Goal: Task Accomplishment & Management: Use online tool/utility

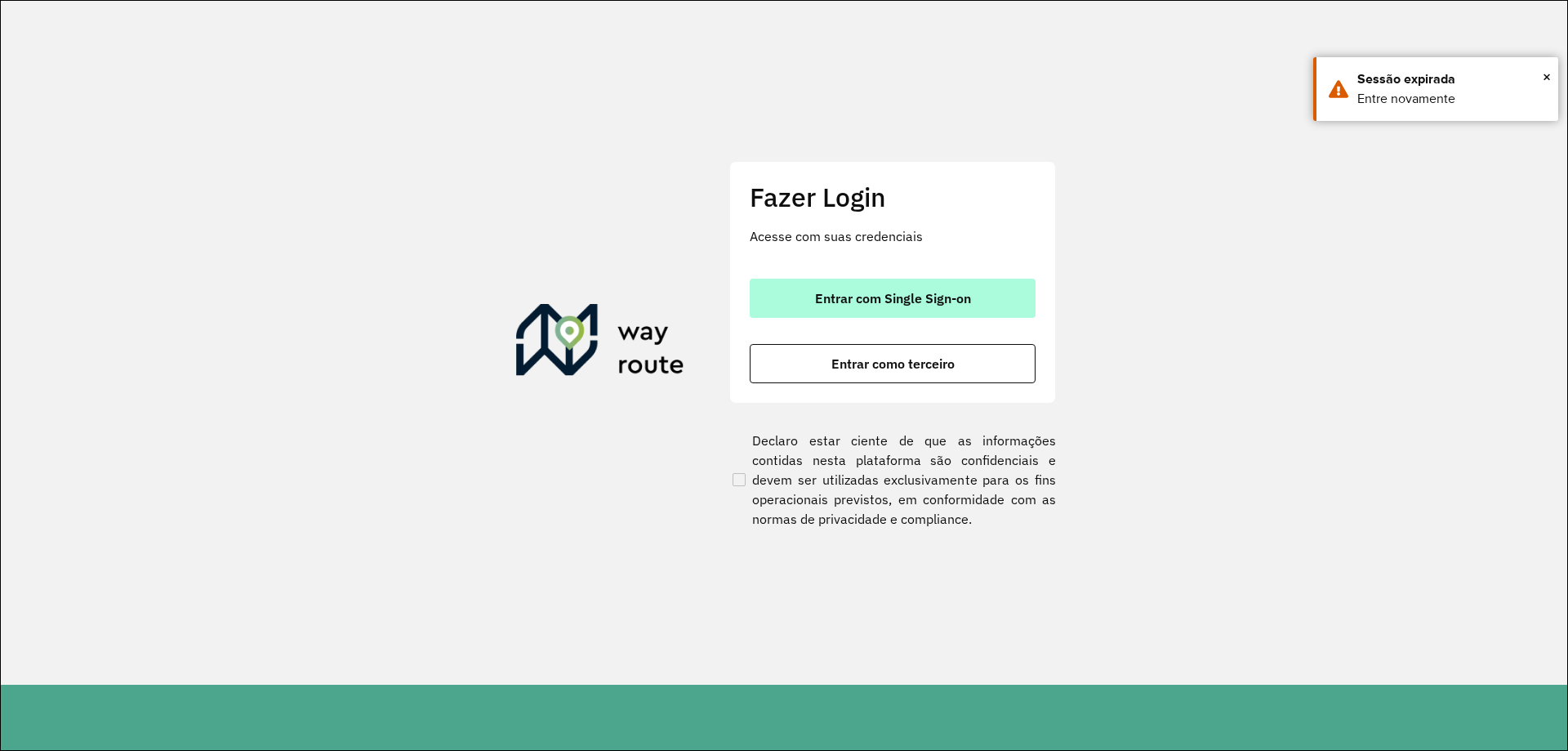
click at [968, 300] on span "Entrar com Single Sign-on" at bounding box center [892, 298] width 156 height 13
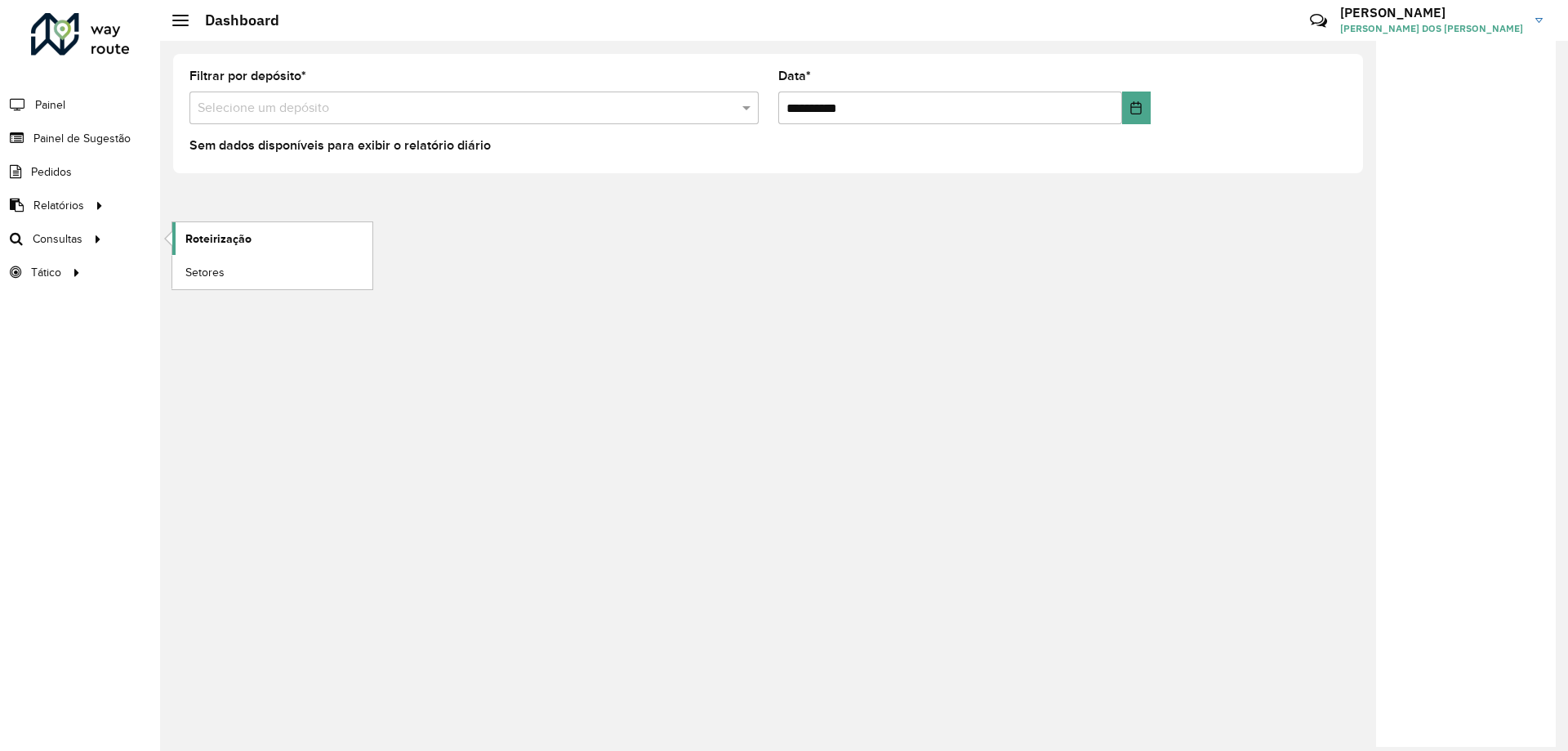
click at [214, 240] on span "Roteirização" at bounding box center [218, 239] width 66 height 17
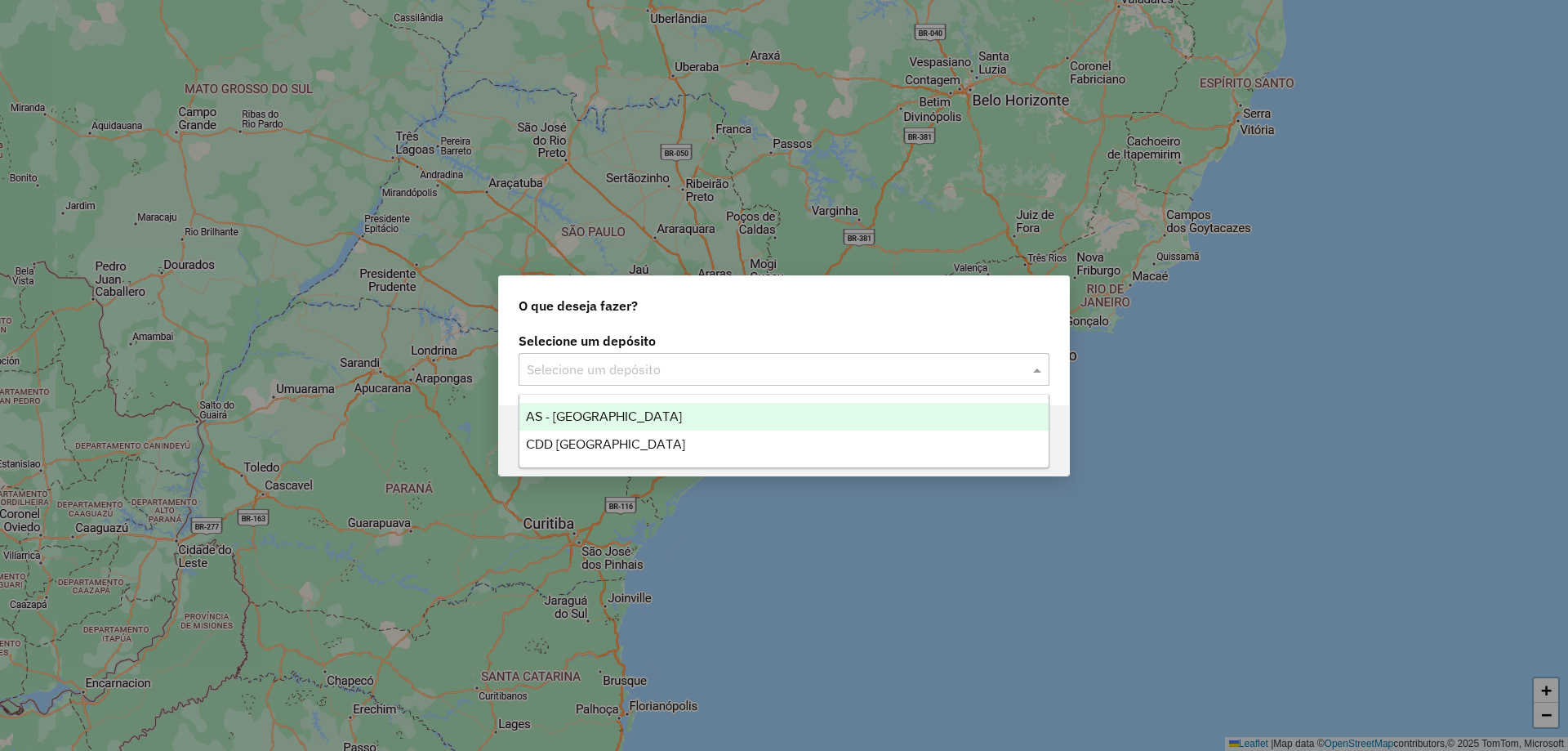
click at [966, 364] on input "text" at bounding box center [768, 370] width 482 height 20
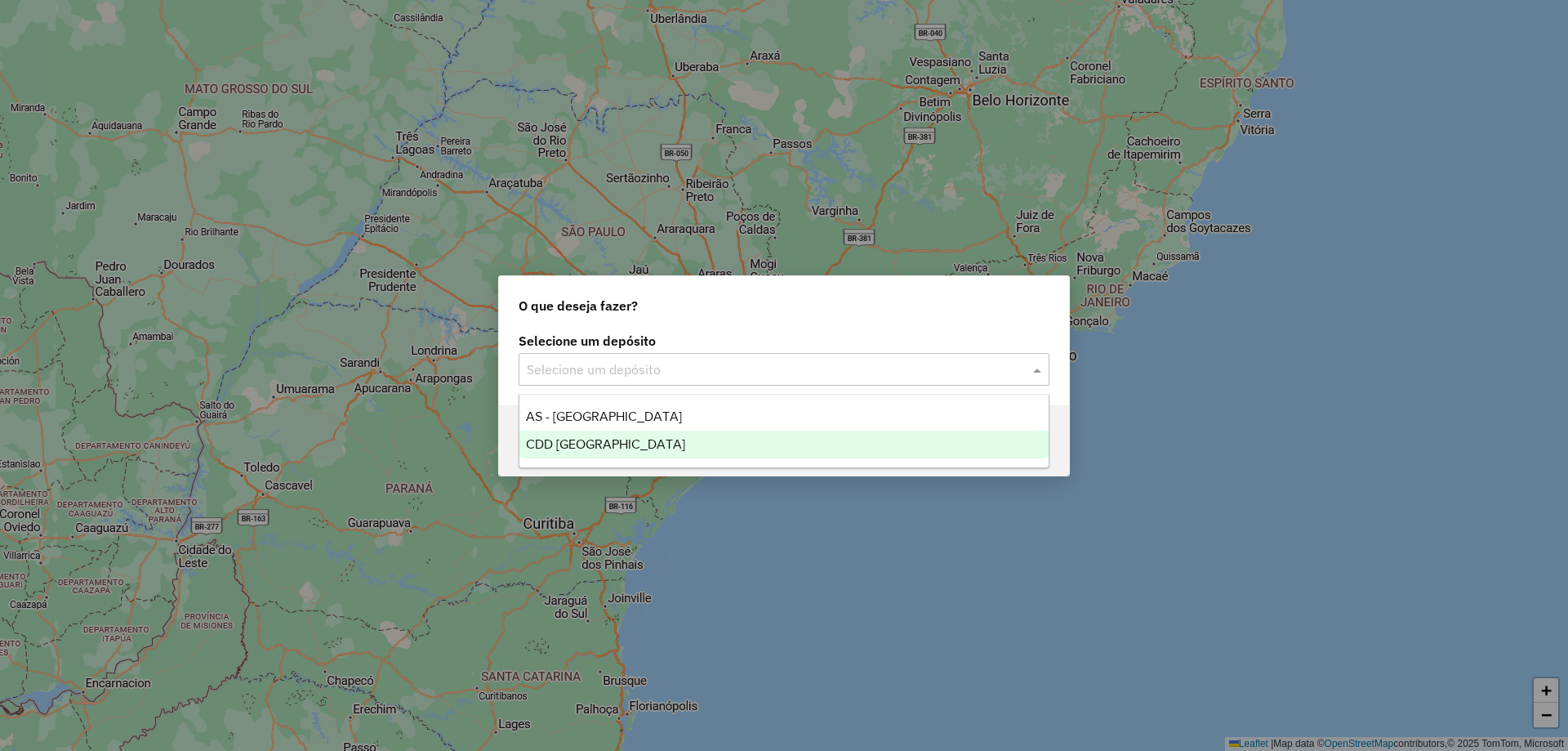
click at [548, 437] on span "CDD [GEOGRAPHIC_DATA]" at bounding box center [605, 445] width 159 height 14
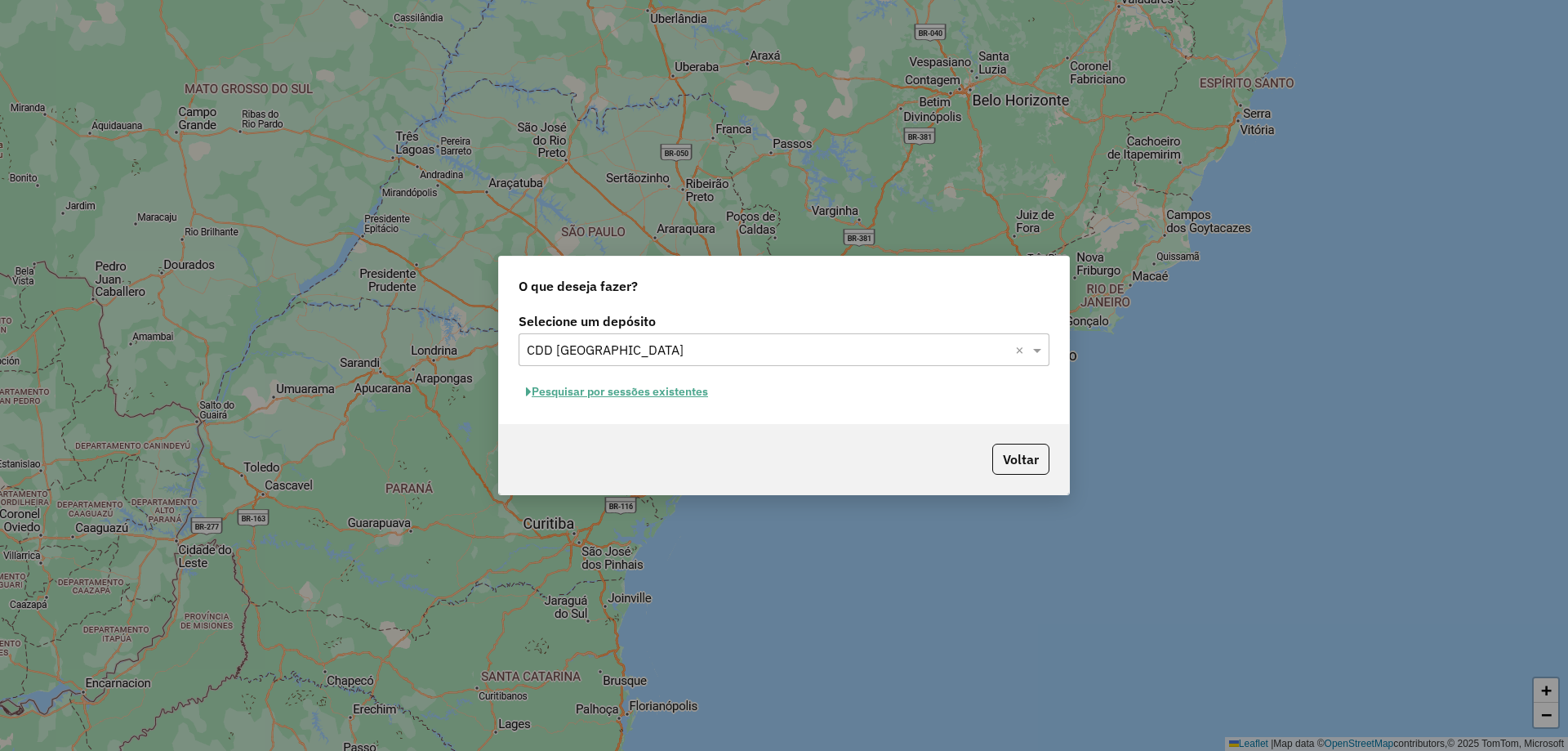
click at [654, 388] on button "Pesquisar por sessões existentes" at bounding box center [616, 392] width 197 height 25
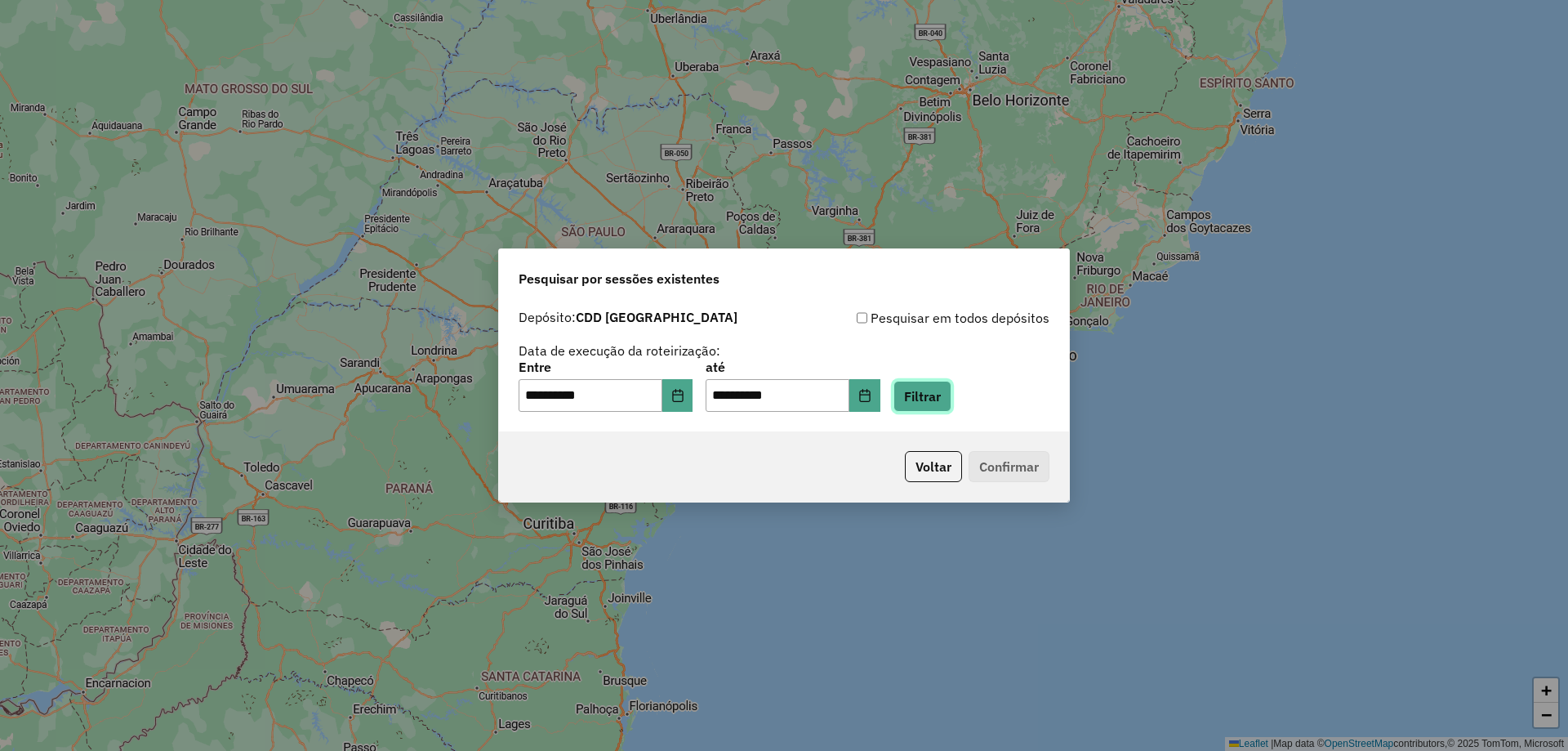
click at [946, 391] on button "Filtrar" at bounding box center [922, 396] width 58 height 31
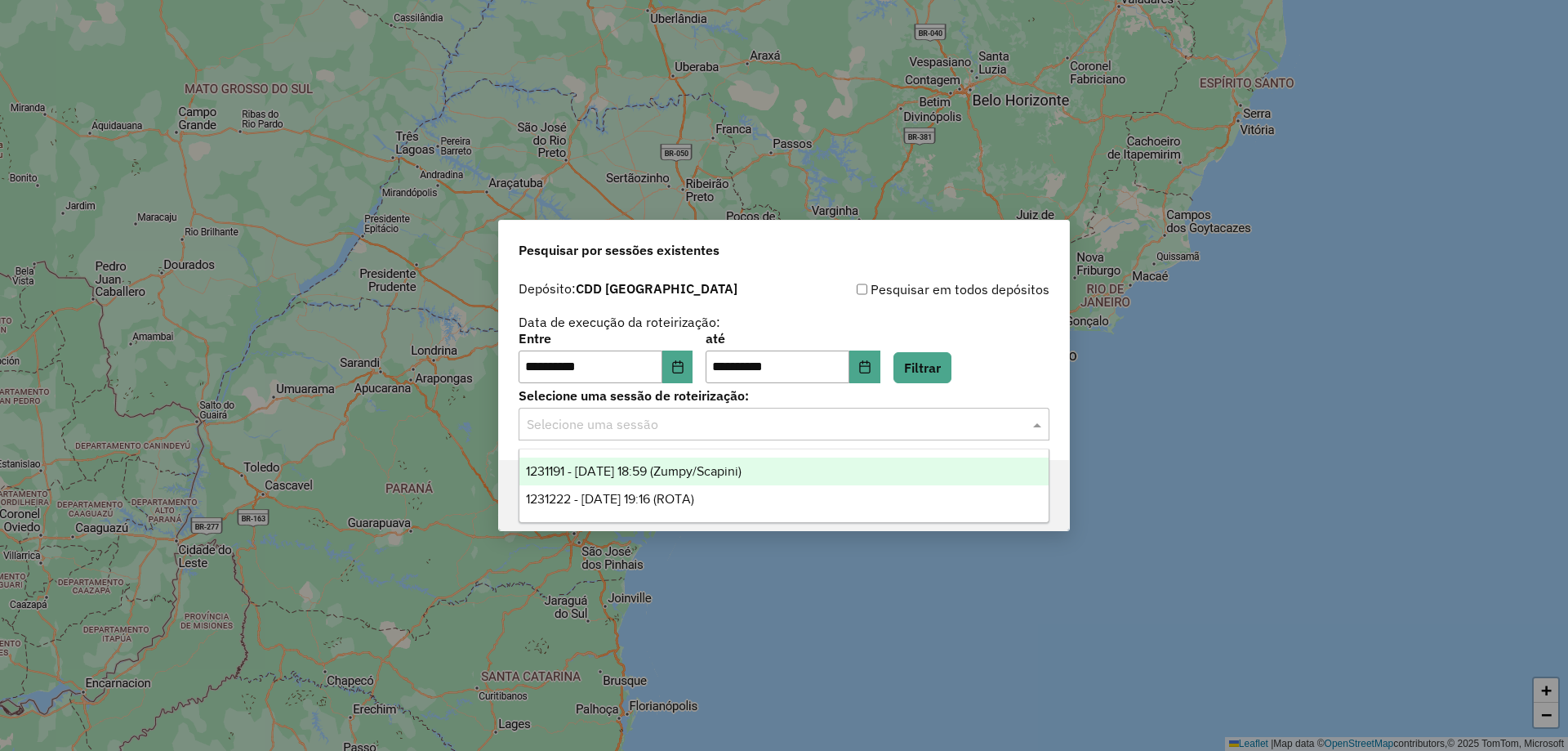
click at [871, 423] on input "text" at bounding box center [768, 425] width 482 height 20
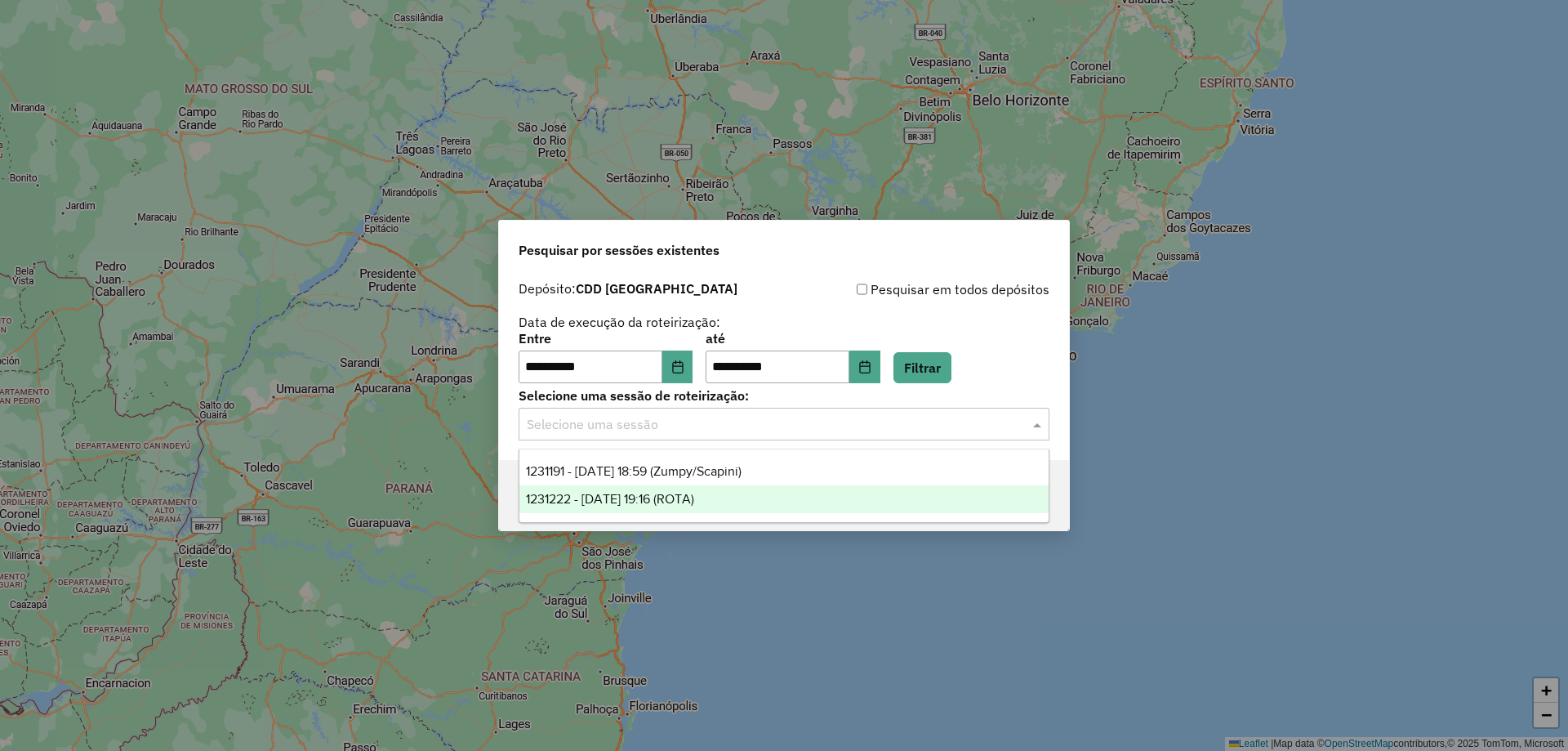
click at [641, 493] on span "1231222 - 19/08/2025 19:16 (ROTA)" at bounding box center [610, 499] width 168 height 14
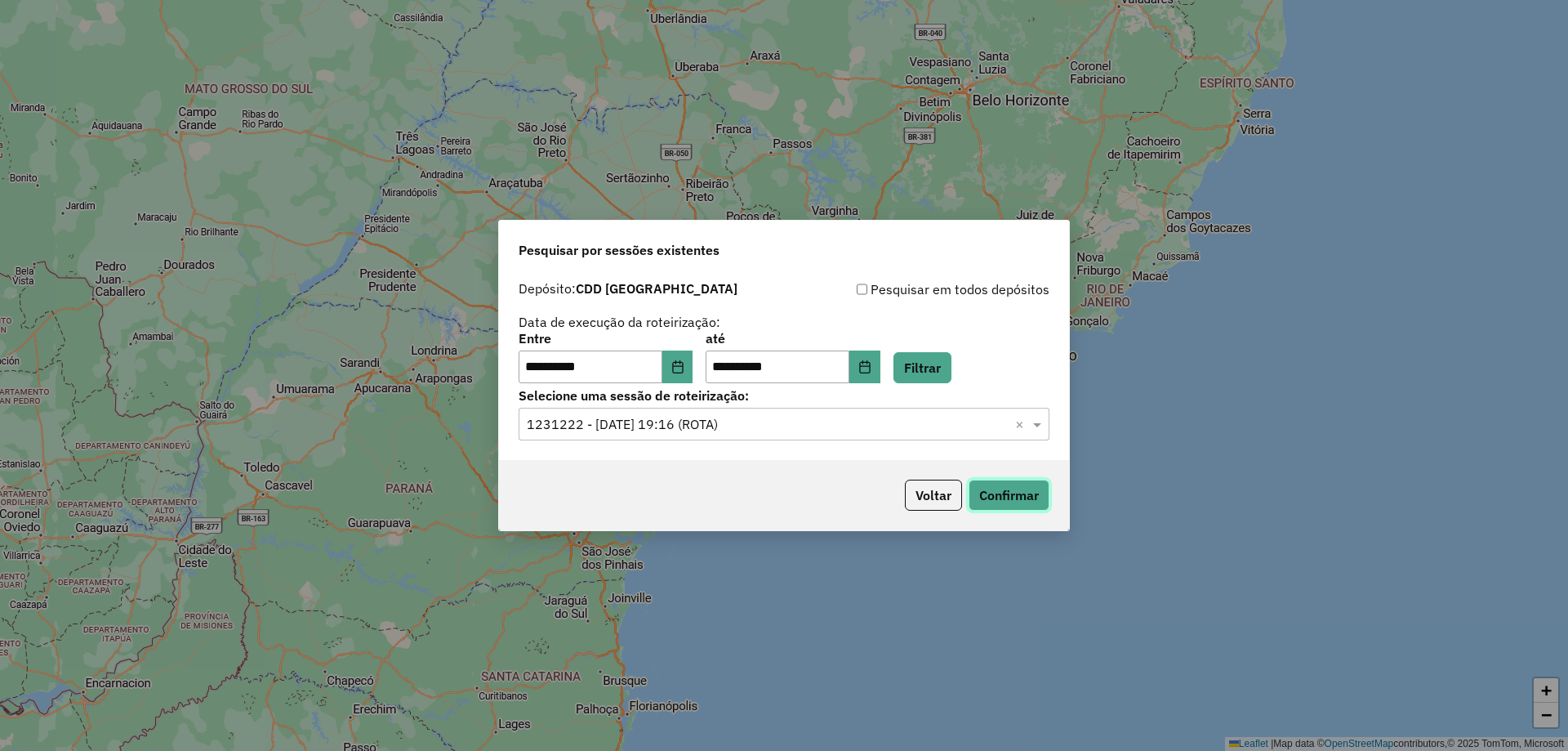
click at [1032, 489] on button "Confirmar" at bounding box center [1009, 494] width 81 height 31
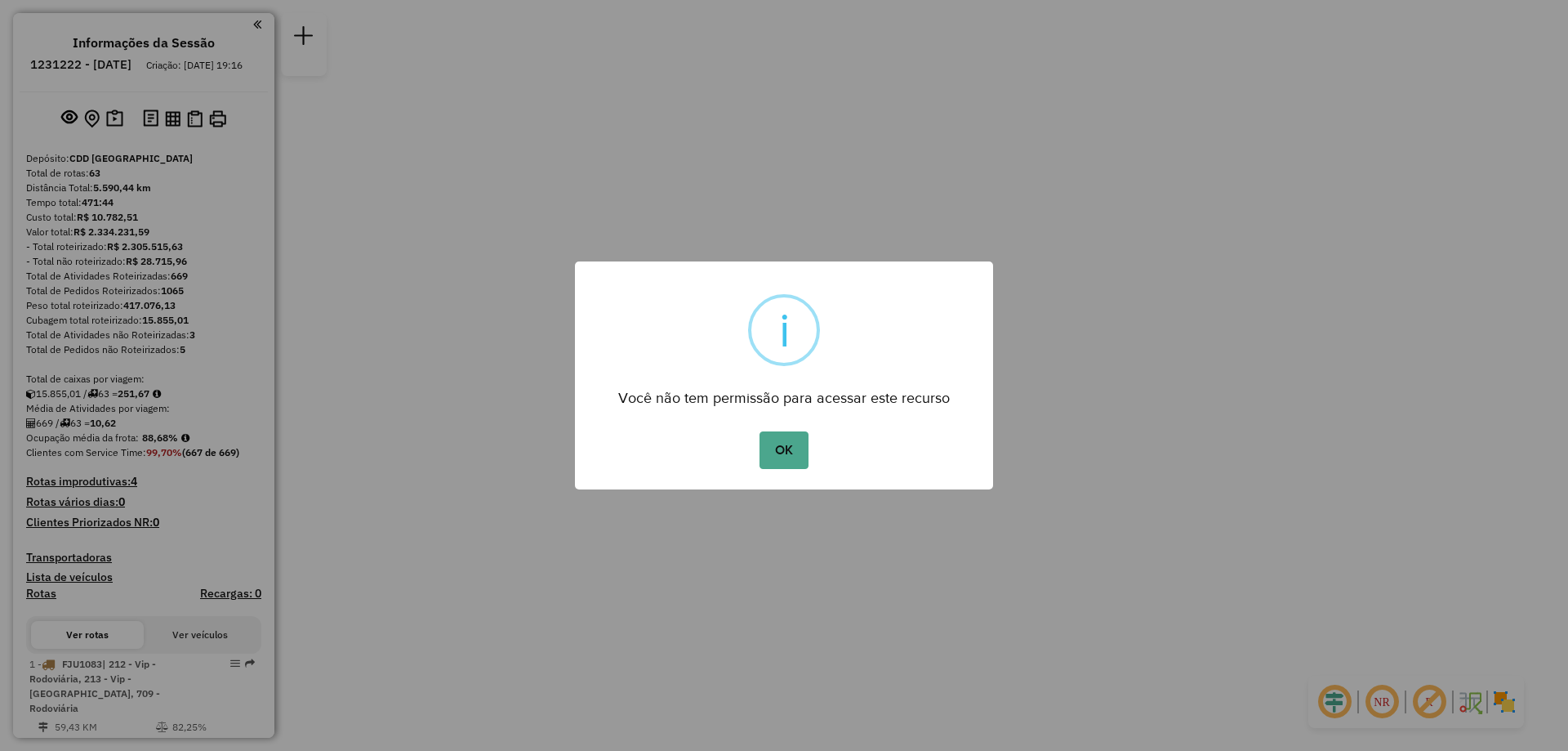
drag, startPoint x: 760, startPoint y: 452, endPoint x: 777, endPoint y: 450, distance: 17.1
click at [763, 452] on button "OK" at bounding box center [784, 450] width 48 height 37
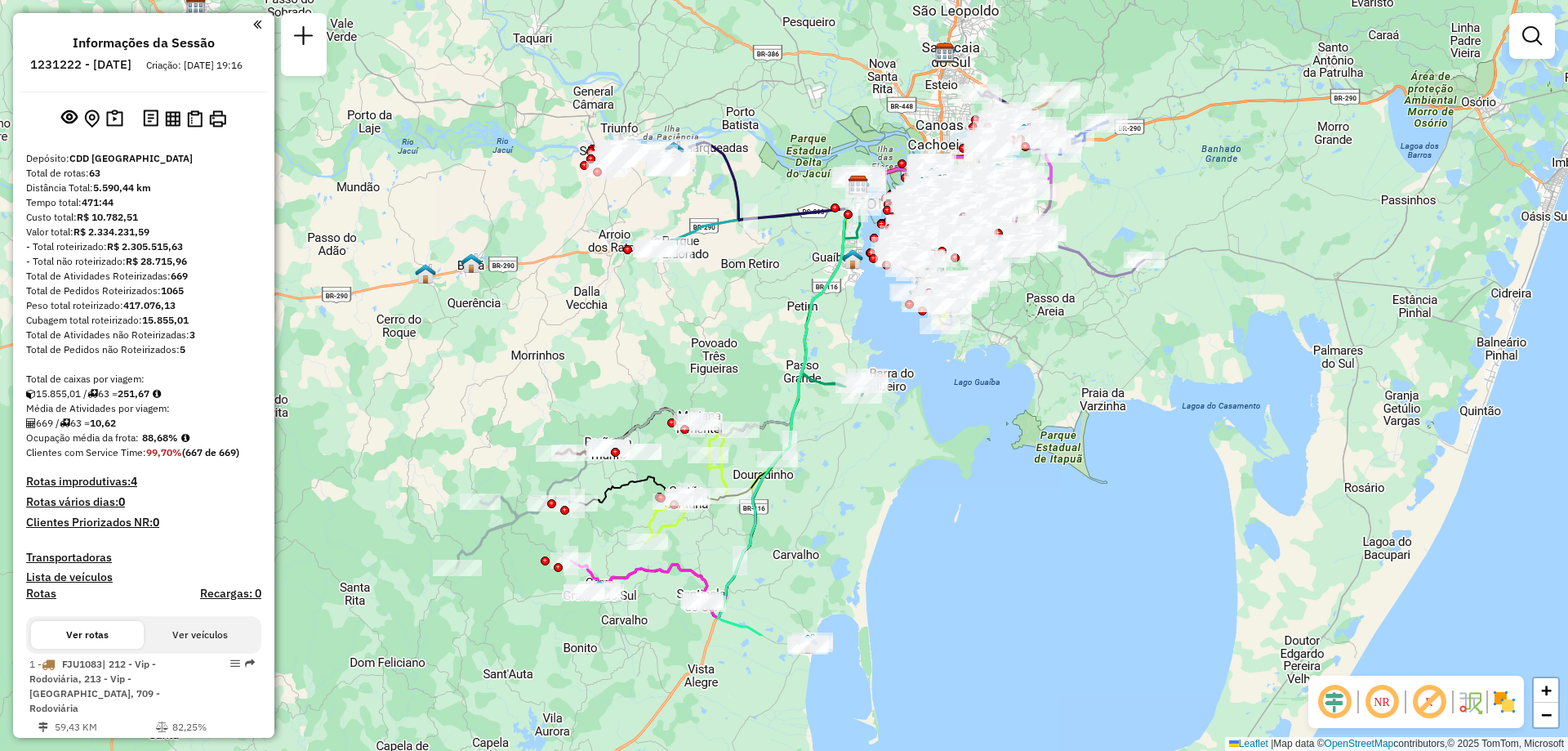
drag, startPoint x: 627, startPoint y: 544, endPoint x: 661, endPoint y: 382, distance: 165.5
click at [664, 383] on div "Janela de atendimento Grade de atendimento Capacidade Transportadoras Veículos …" at bounding box center [784, 375] width 1568 height 751
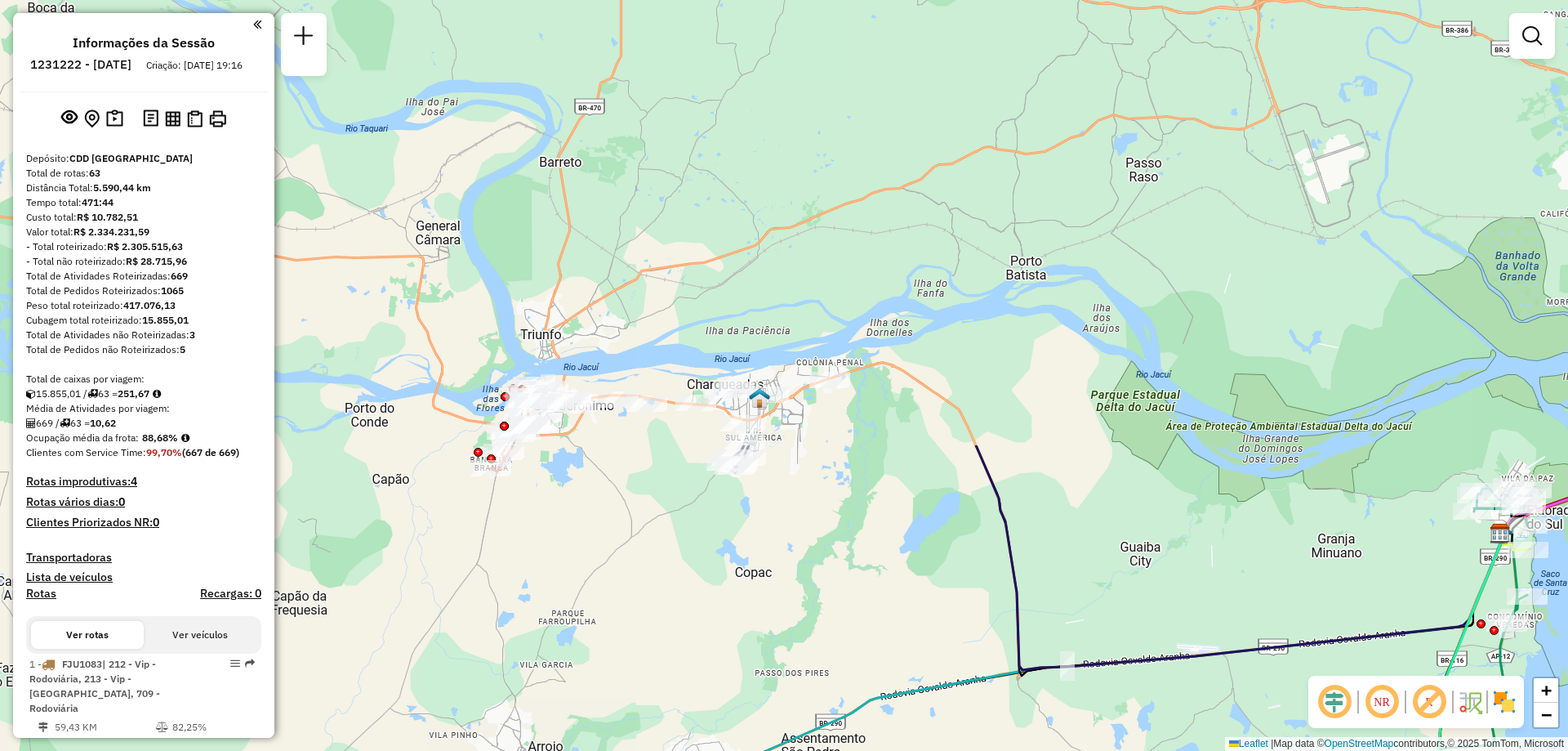
drag, startPoint x: 565, startPoint y: 82, endPoint x: 747, endPoint y: 602, distance: 550.9
click at [747, 602] on div "Janela de atendimento Grade de atendimento Capacidade Transportadoras Veículos …" at bounding box center [784, 375] width 1568 height 751
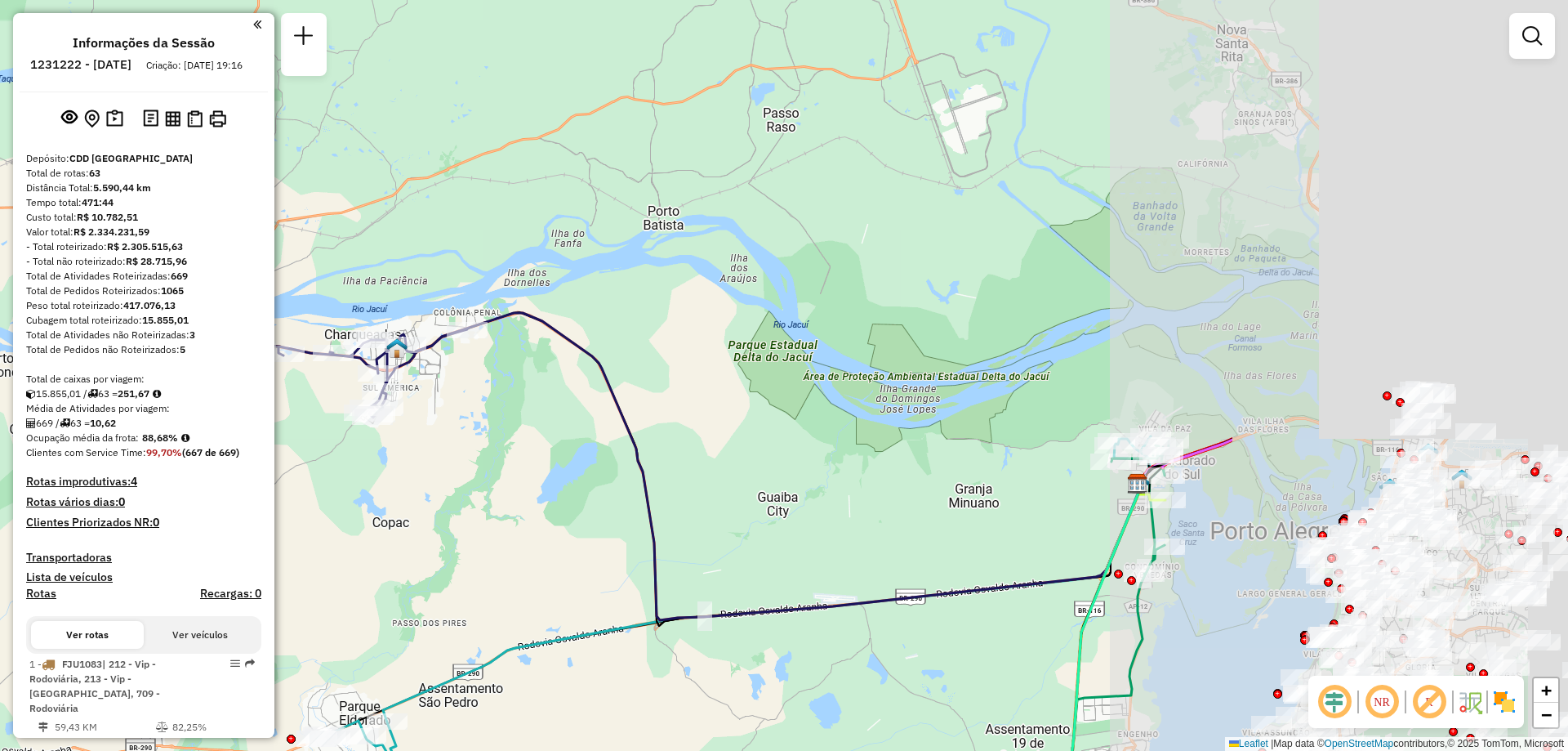
drag, startPoint x: 924, startPoint y: 486, endPoint x: 394, endPoint y: 412, distance: 535.1
click at [418, 422] on div "Rota 43 - Placa RLK0D67 74440126 - [PERSON_NAME] DA SIL Janela de atendimento G…" at bounding box center [784, 375] width 1568 height 751
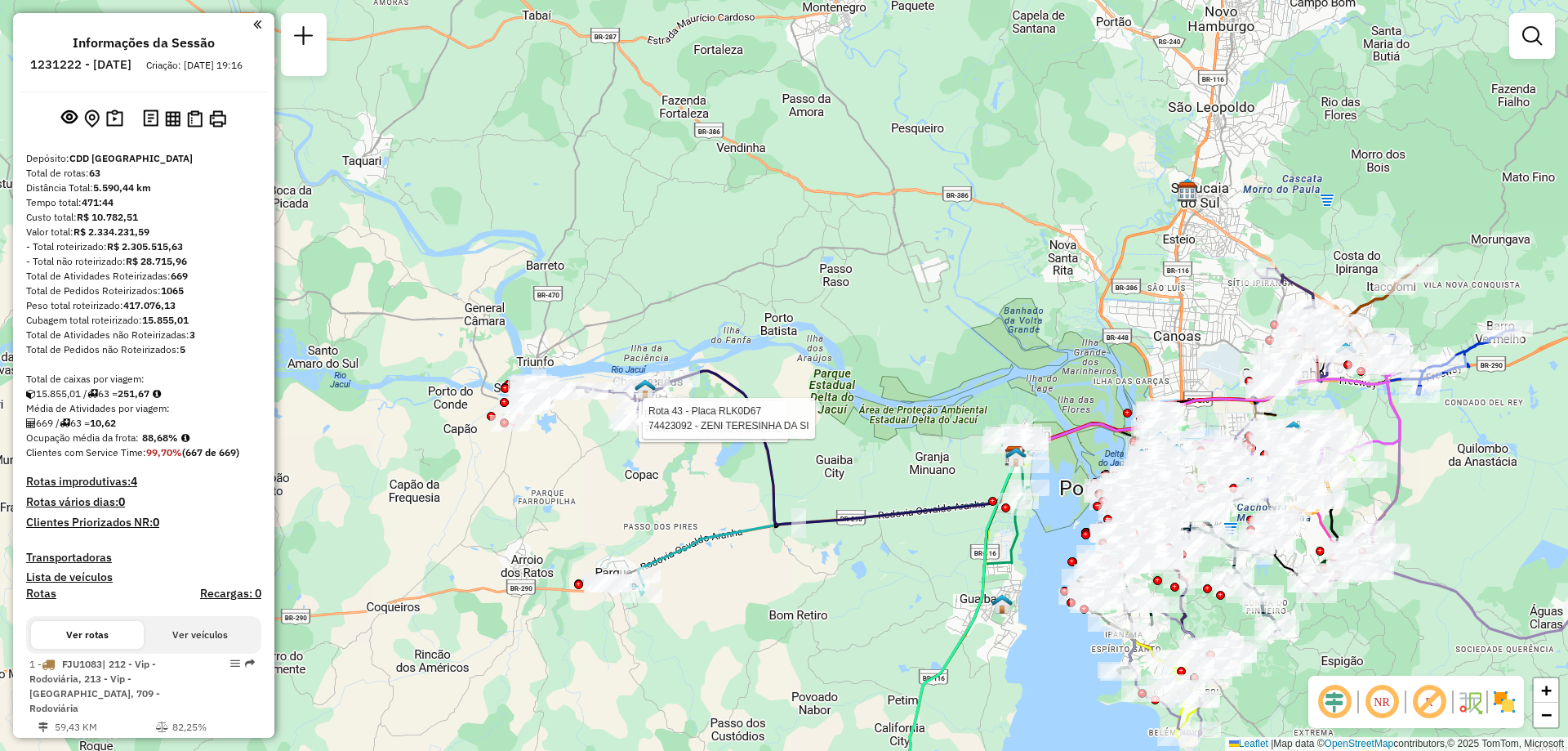
drag, startPoint x: 1181, startPoint y: 200, endPoint x: 1120, endPoint y: 212, distance: 62.2
click at [1120, 212] on div "Rota 43 - Placa RLK0D67 74442077 - GORDO E MAGRO Rota 43 - Placa RLK0D67 744230…" at bounding box center [784, 375] width 1568 height 751
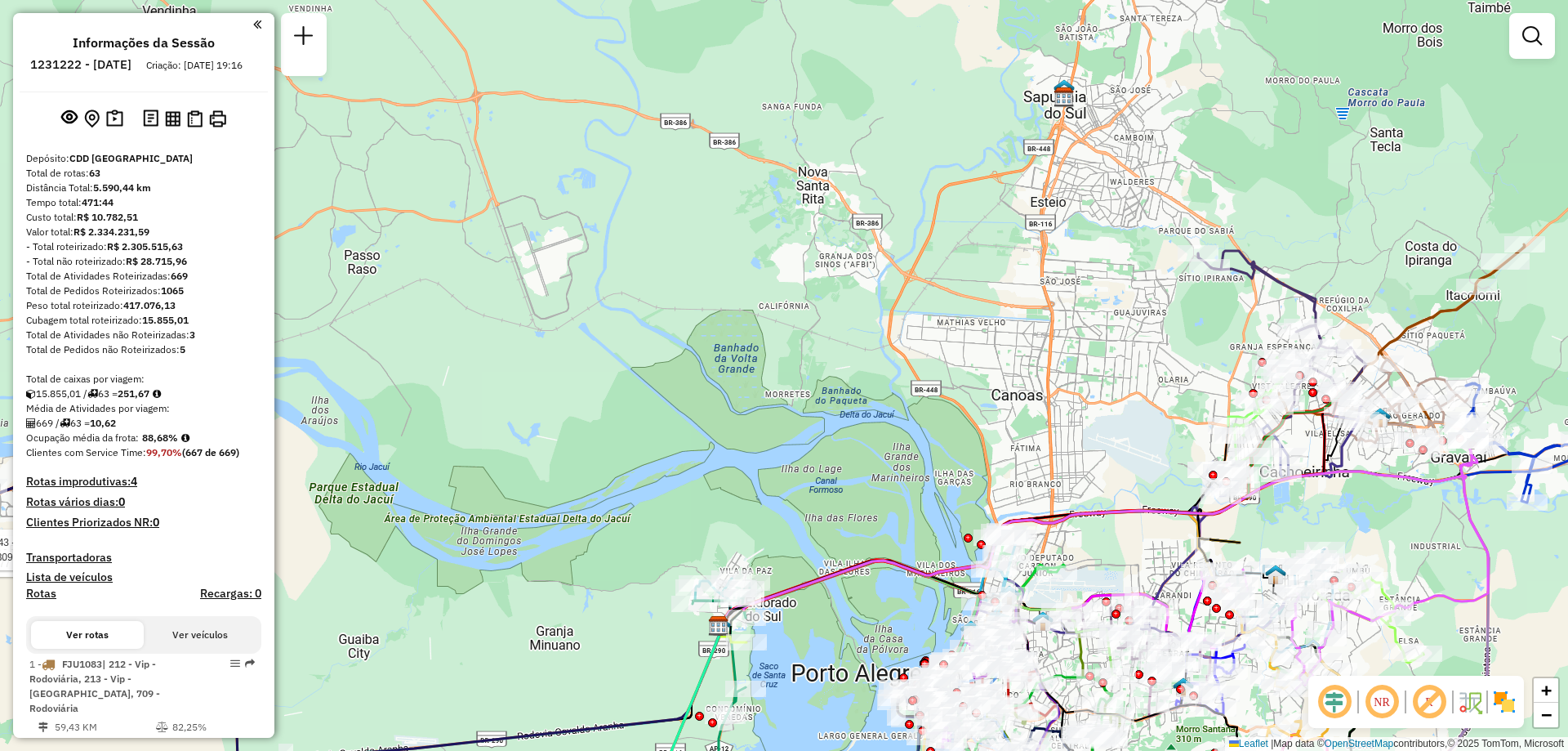
drag, startPoint x: 639, startPoint y: 384, endPoint x: 655, endPoint y: 386, distance: 16.1
click at [655, 386] on div "Rota 43 - Placa RLK0D67 74442077 - GORDO E MAGRO Rota 43 - Placa RLK0D67 744230…" at bounding box center [784, 375] width 1568 height 751
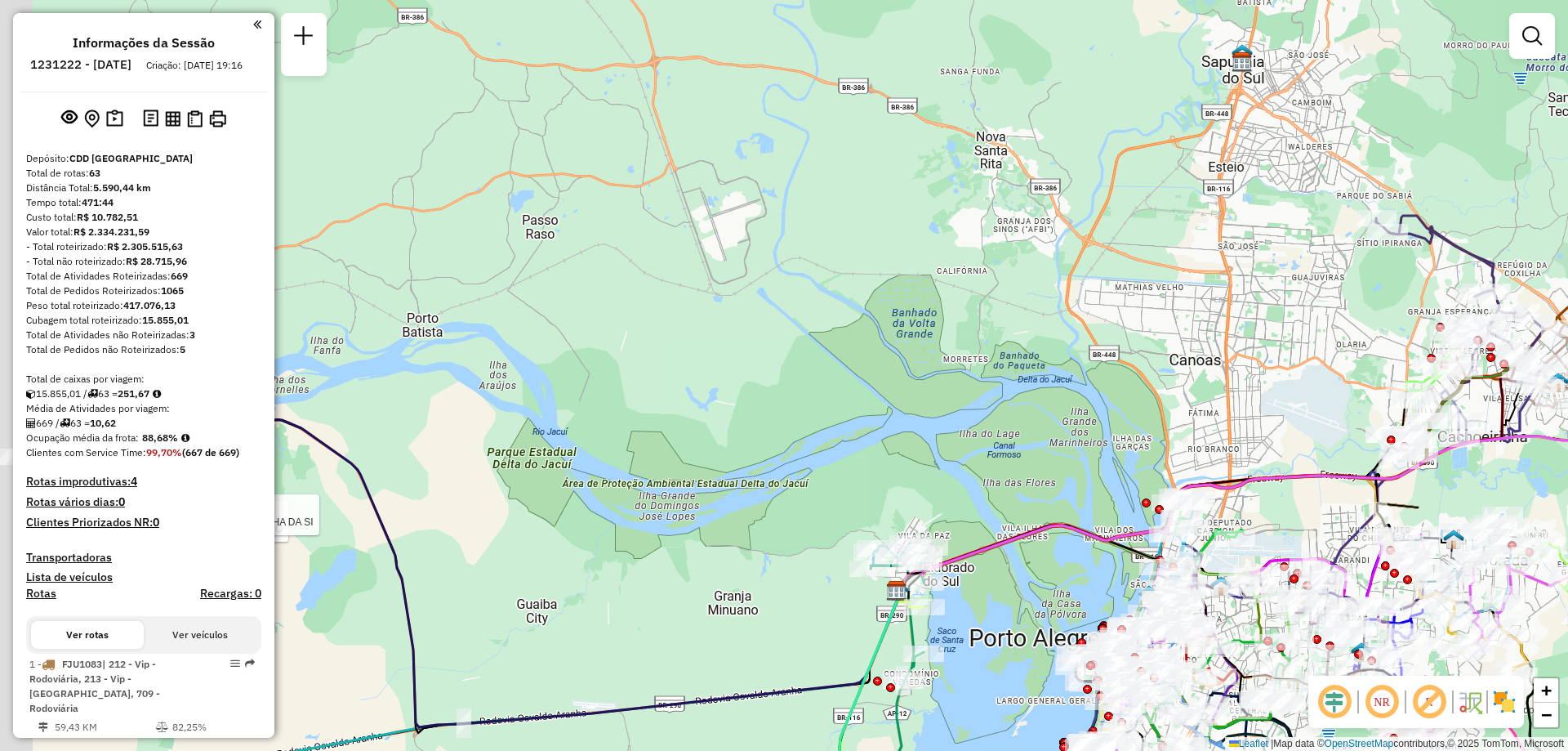
drag, startPoint x: 622, startPoint y: 359, endPoint x: 791, endPoint y: 324, distance: 172.6
click at [791, 324] on div "Rota 43 - Placa RLK0D67 74442077 - GORDO E MAGRO Rota 43 - Placa RLK0D67 744230…" at bounding box center [784, 375] width 1568 height 751
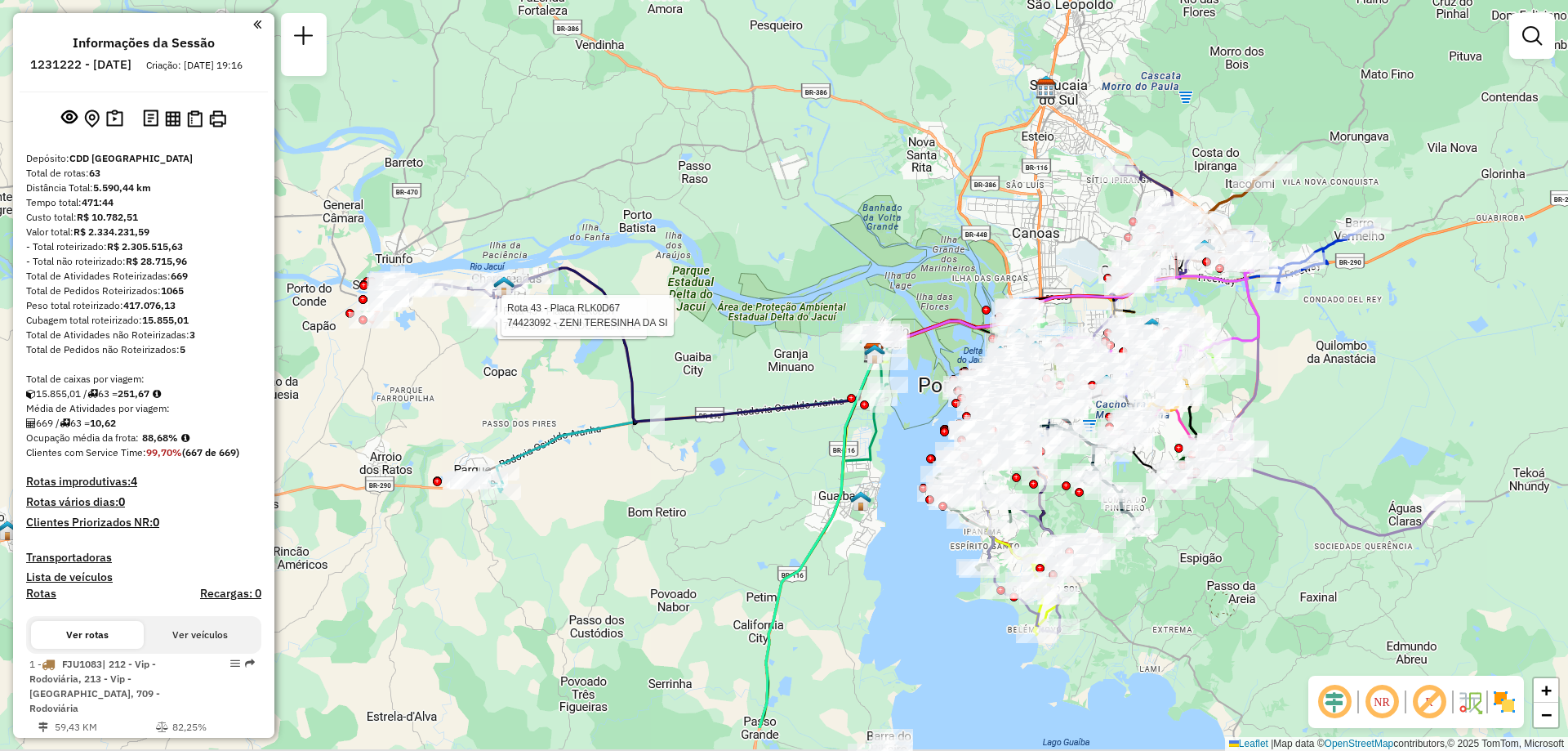
drag, startPoint x: 758, startPoint y: 443, endPoint x: 783, endPoint y: 345, distance: 101.1
click at [783, 345] on div "Rota 43 - Placa RLK0D67 74442077 - GORDO E MAGRO Rota 43 - Placa RLK0D67 744230…" at bounding box center [784, 375] width 1568 height 751
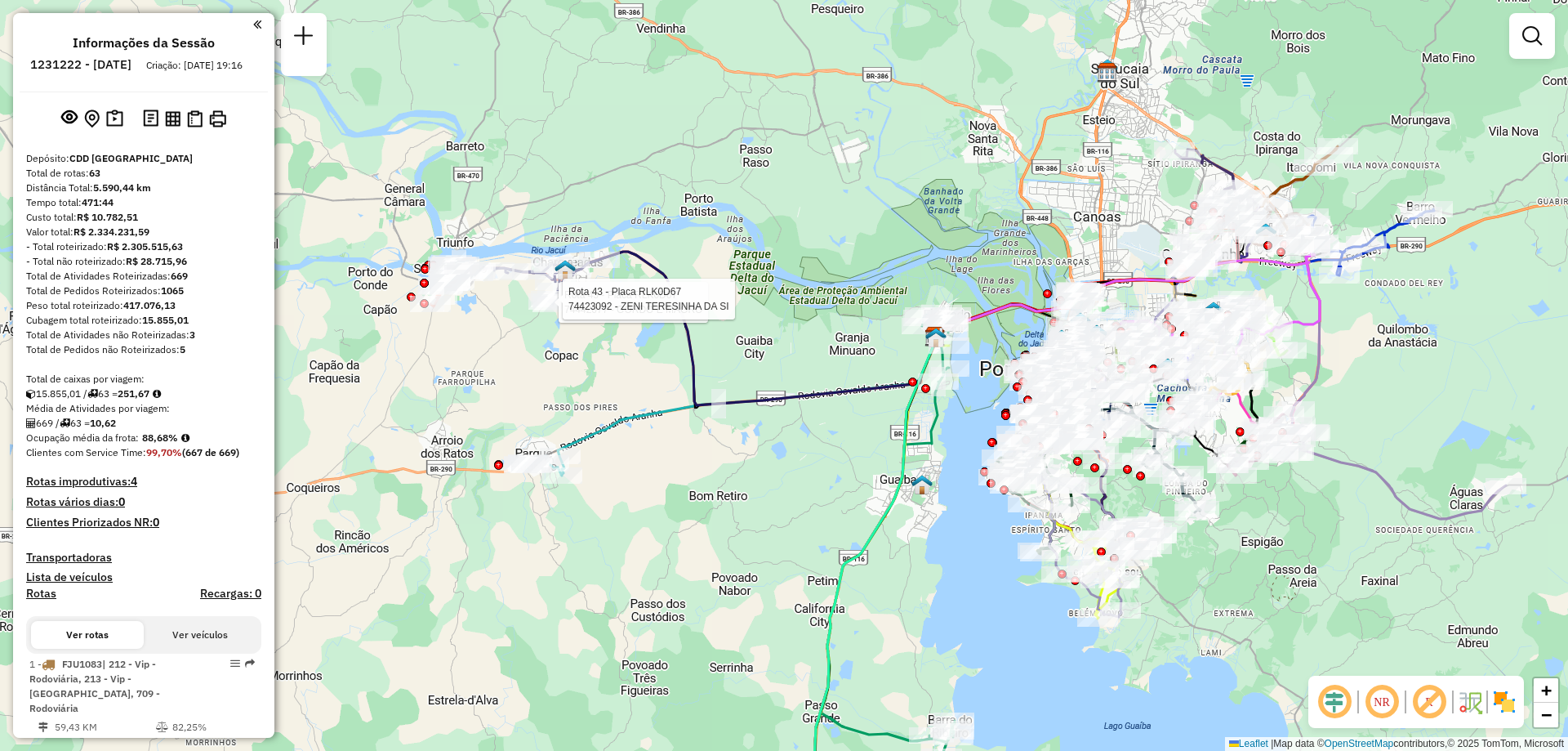
drag, startPoint x: 494, startPoint y: 229, endPoint x: 556, endPoint y: 212, distance: 64.3
click at [556, 212] on div "Rota 43 - Placa RLK0D67 74442077 - GORDO E MAGRO Rota 43 - Placa RLK0D67 744230…" at bounding box center [784, 375] width 1568 height 751
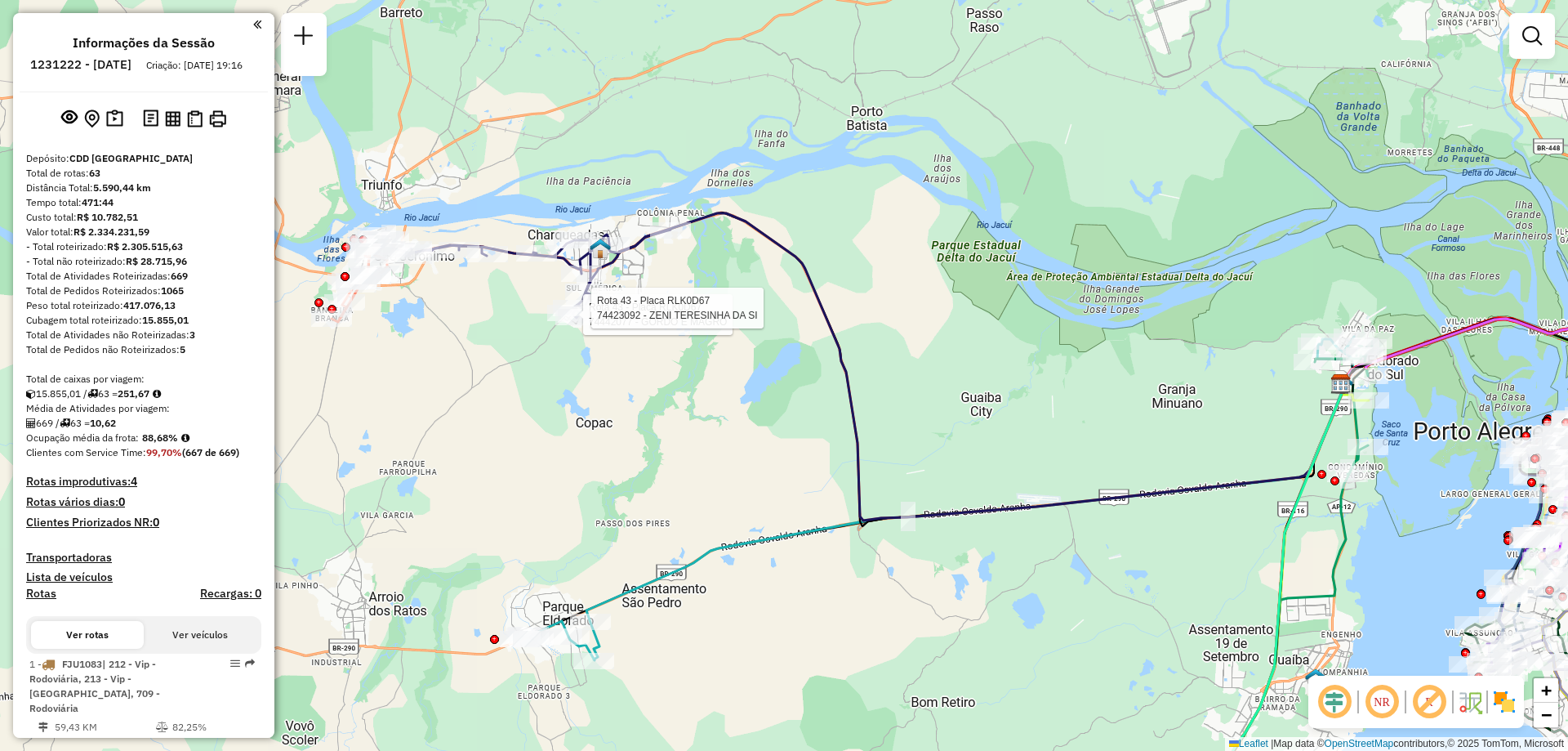
drag, startPoint x: 710, startPoint y: 213, endPoint x: 881, endPoint y: 307, distance: 195.1
click at [881, 307] on div "Rota 43 - Placa RLK0D67 74442077 - GORDO E MAGRO Rota 43 - Placa RLK0D67 744230…" at bounding box center [784, 375] width 1568 height 751
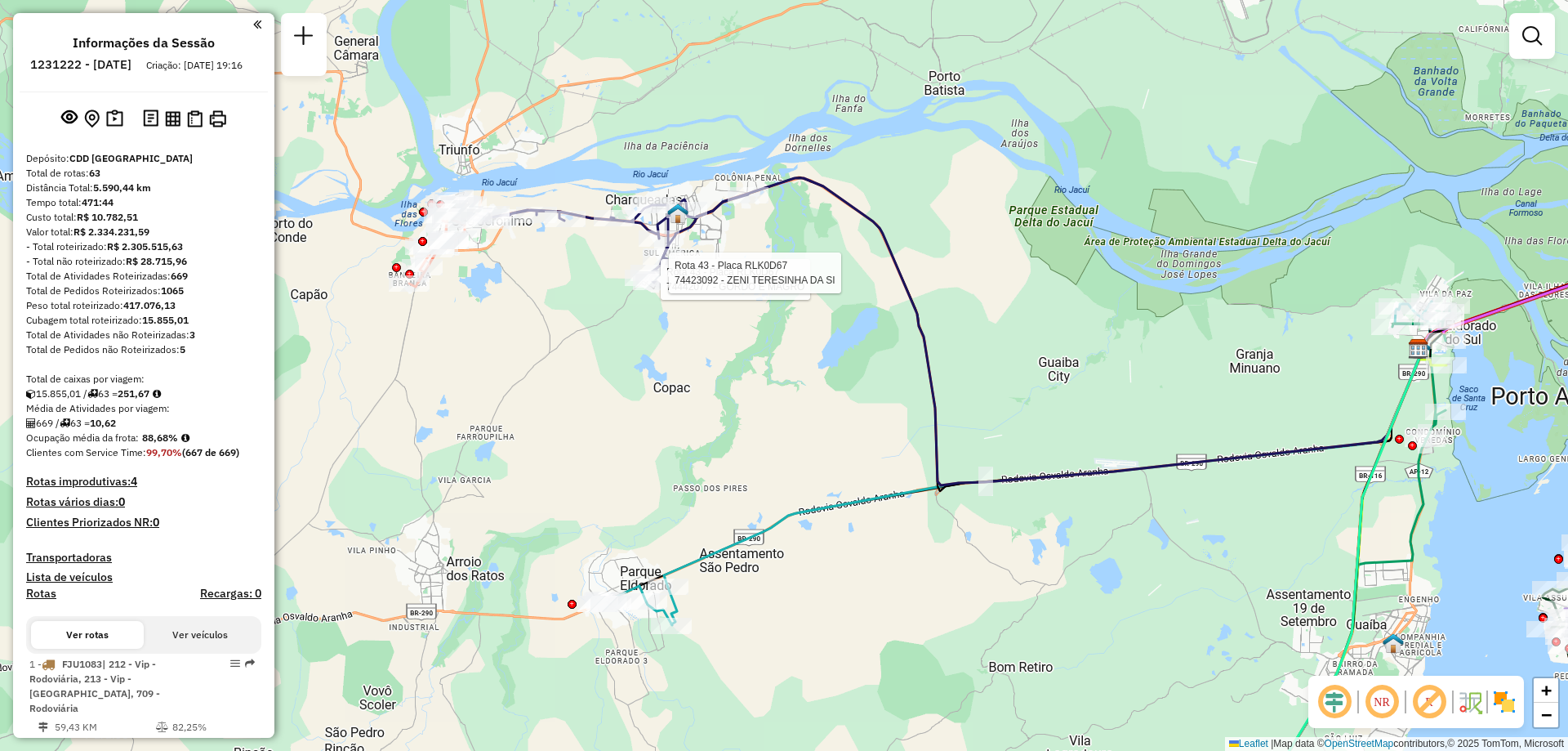
drag, startPoint x: 638, startPoint y: 409, endPoint x: 715, endPoint y: 374, distance: 84.6
click at [715, 374] on div "Rota 43 - Placa RLK0D67 74442077 - GORDO E MAGRO Rota 43 - Placa RLK0D67 744230…" at bounding box center [784, 375] width 1568 height 751
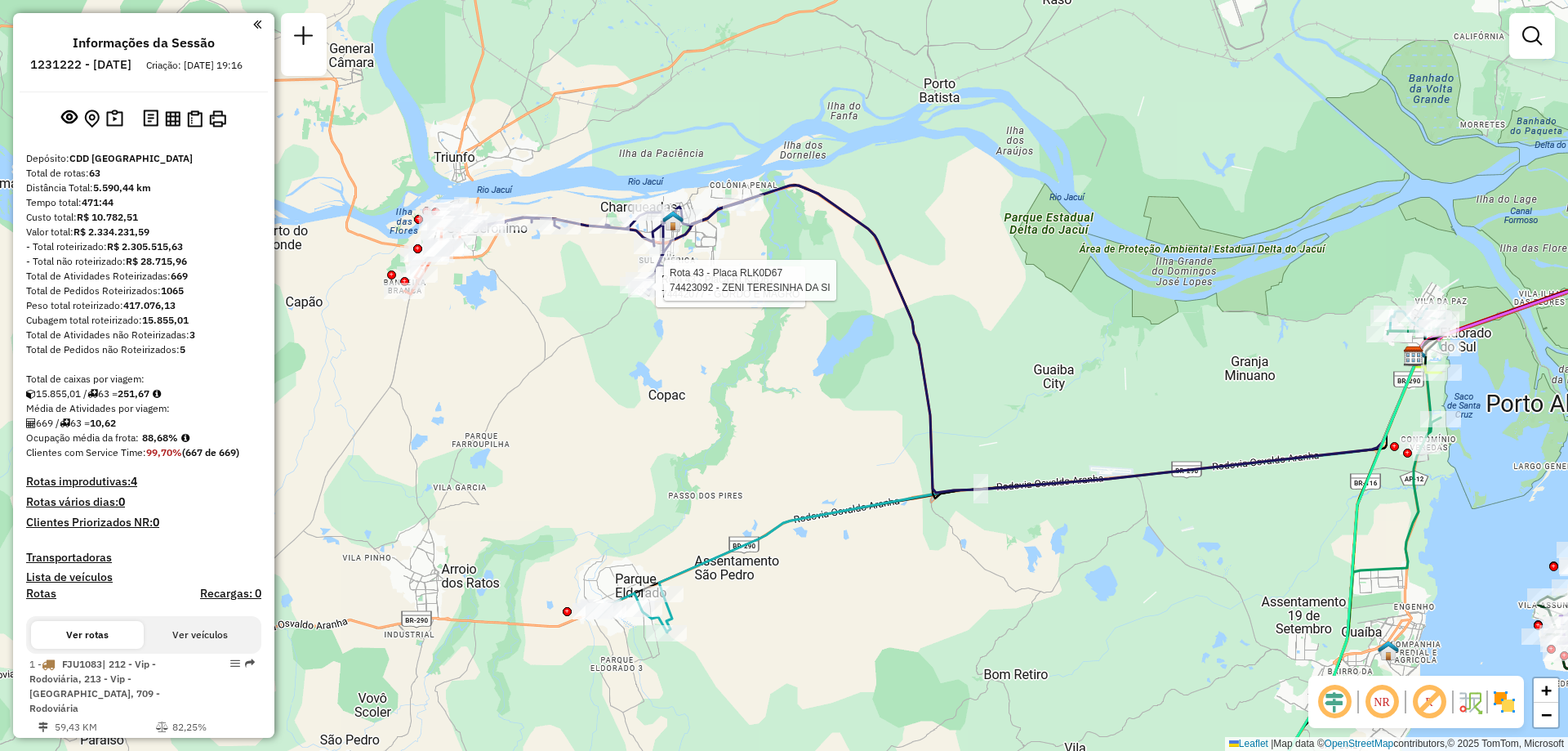
drag, startPoint x: 578, startPoint y: 423, endPoint x: 561, endPoint y: 431, distance: 18.8
click at [568, 430] on div "Rota 43 - Placa RLK0D67 74442077 - GORDO E MAGRO Rota 43 - Placa RLK0D67 744230…" at bounding box center [784, 375] width 1568 height 751
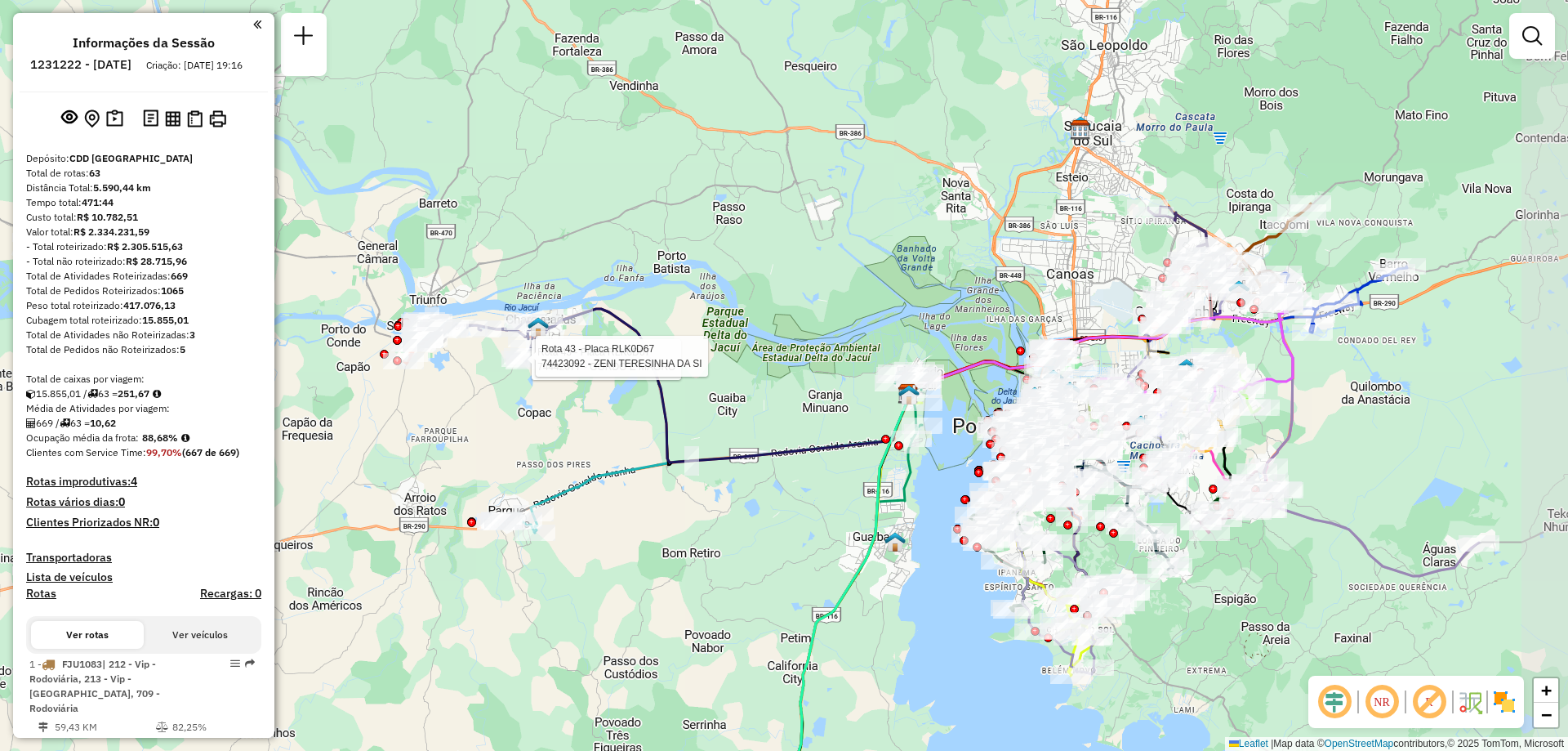
drag, startPoint x: 928, startPoint y: 388, endPoint x: 836, endPoint y: 396, distance: 92.3
click at [837, 396] on div "Rota 43 - Placa RLK0D67 74442077 - GORDO E MAGRO Rota 43 - Placa RLK0D67 744230…" at bounding box center [784, 375] width 1568 height 751
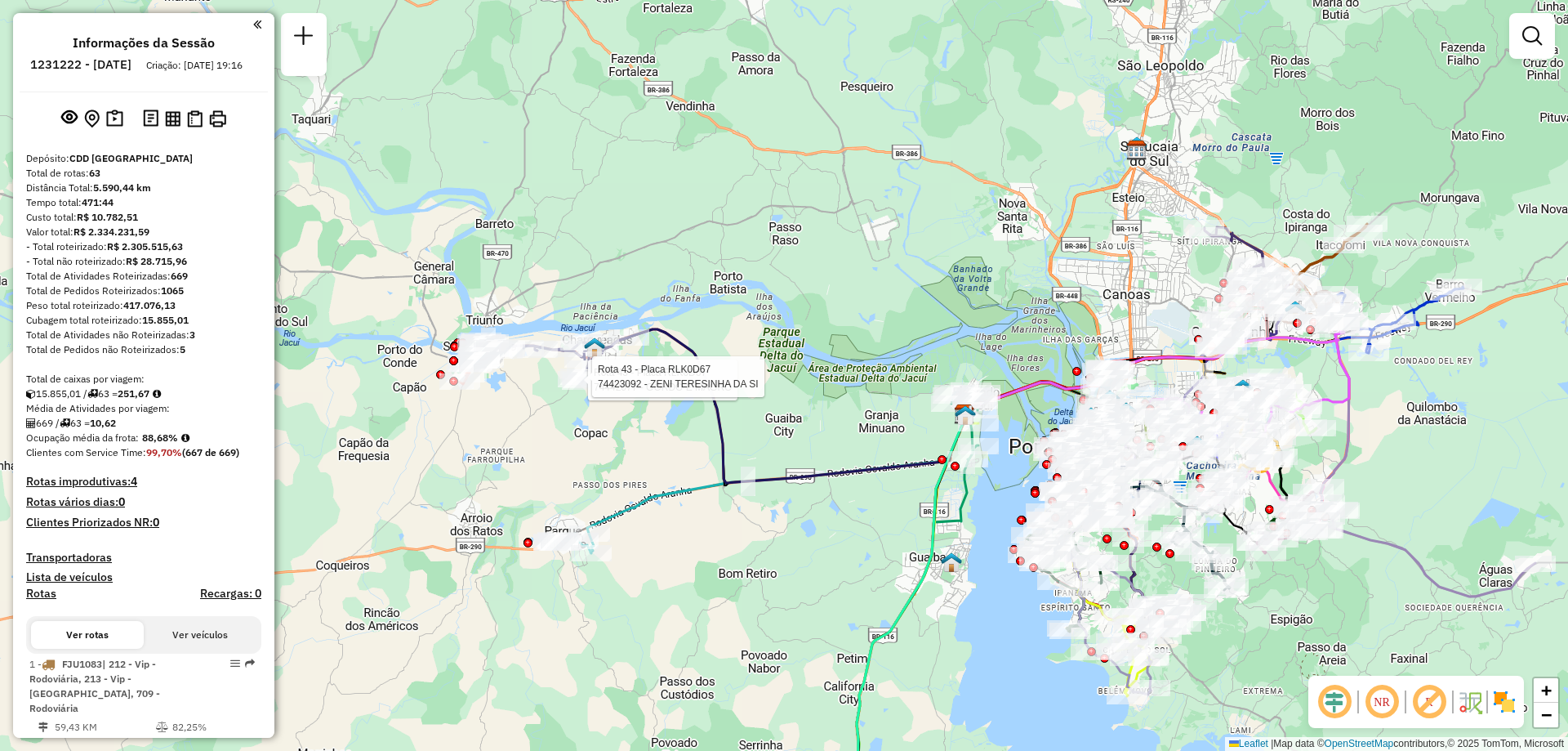
drag, startPoint x: 542, startPoint y: 441, endPoint x: 596, endPoint y: 480, distance: 66.6
click at [596, 480] on div "Rota 43 - Placa RLK0D67 74442077 - GORDO E MAGRO Rota 43 - Placa RLK0D67 744230…" at bounding box center [784, 375] width 1568 height 751
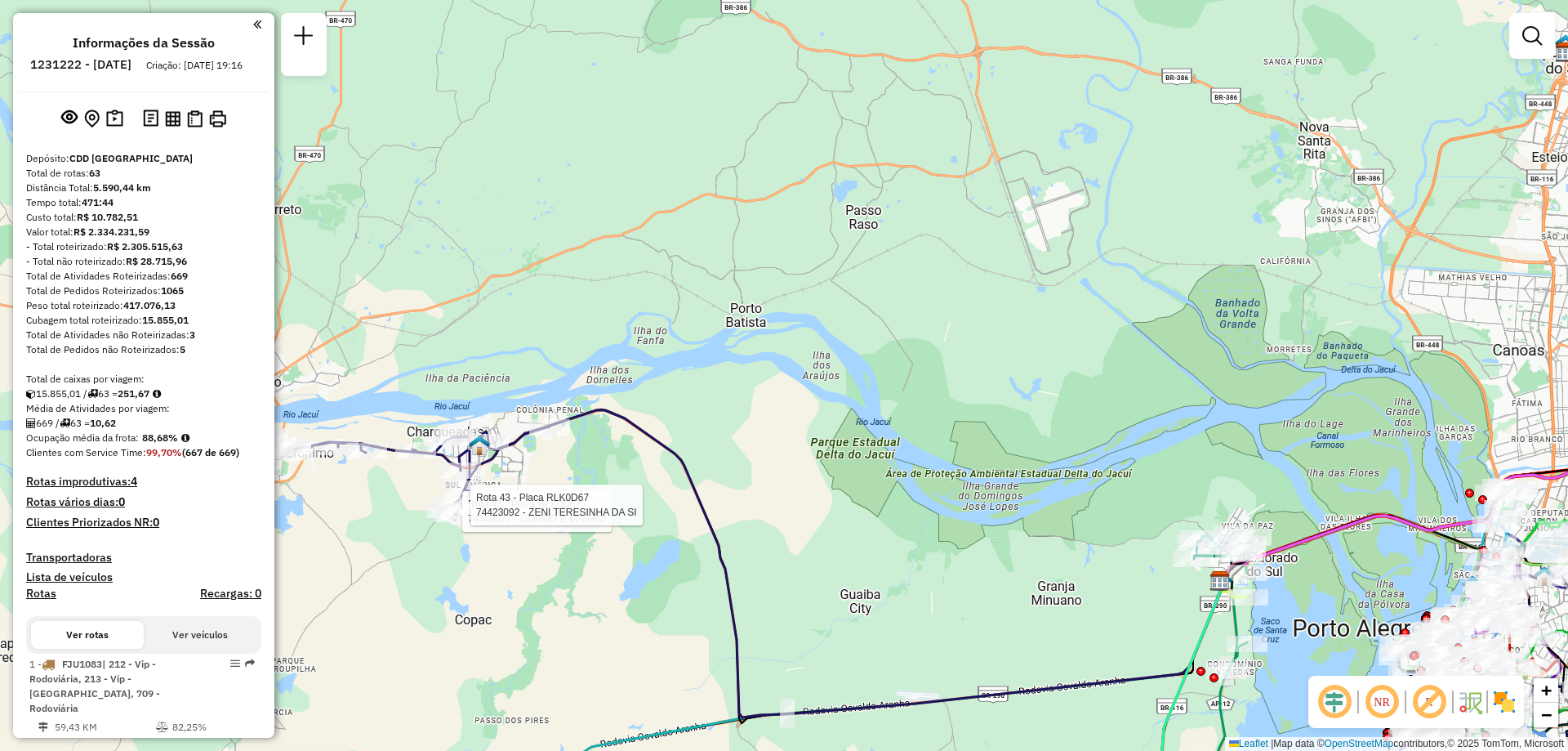
drag, startPoint x: 527, startPoint y: 368, endPoint x: 662, endPoint y: 327, distance: 141.1
click at [662, 327] on div "Rota 43 - Placa RLK0D67 74442077 - GORDO E MAGRO Rota 43 - Placa RLK0D67 744230…" at bounding box center [784, 375] width 1568 height 751
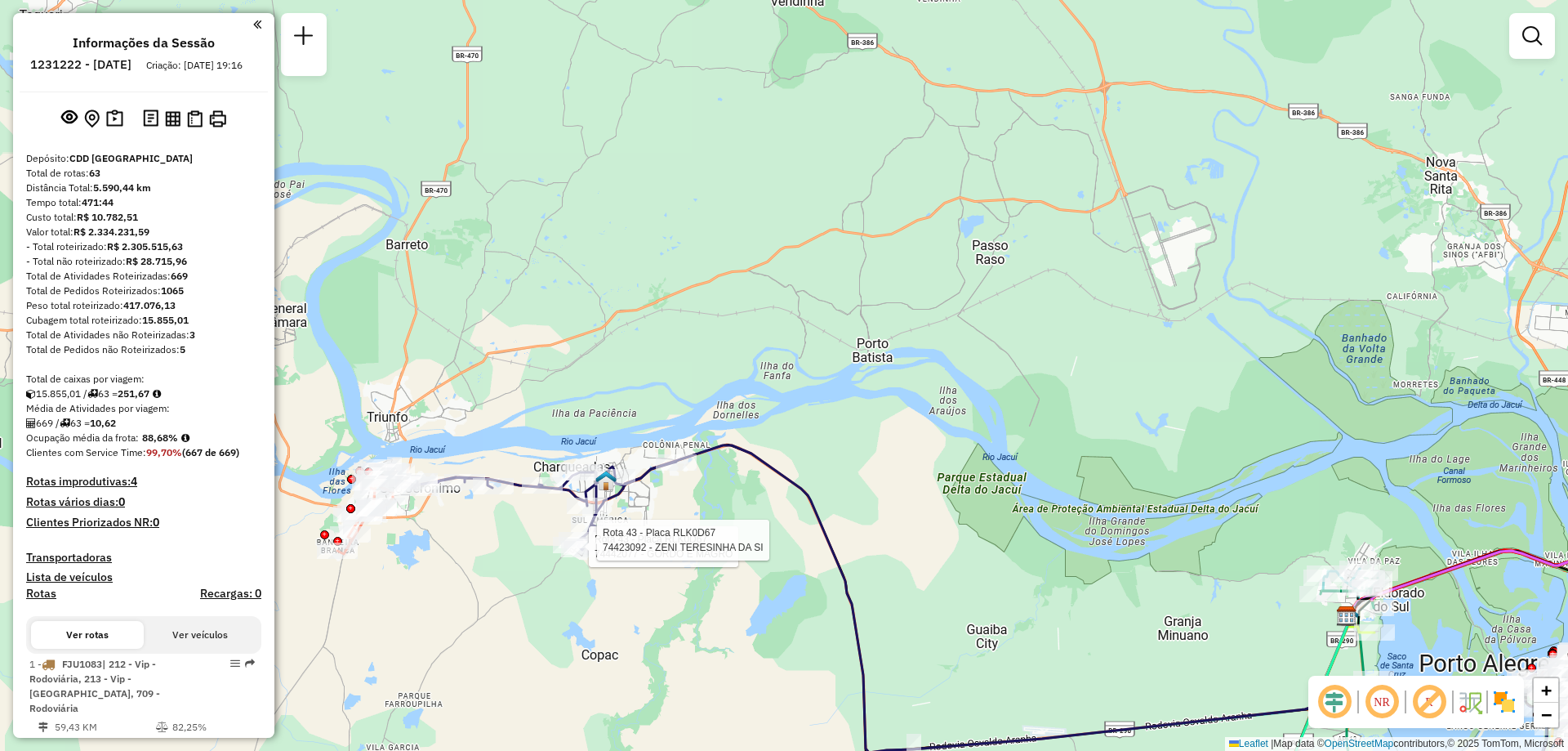
drag, startPoint x: 836, startPoint y: 347, endPoint x: 933, endPoint y: 399, distance: 110.1
click at [933, 399] on div "Rota 43 - Placa RLK0D67 74442077 - GORDO E MAGRO Rota 43 - Placa RLK0D67 744230…" at bounding box center [784, 375] width 1568 height 751
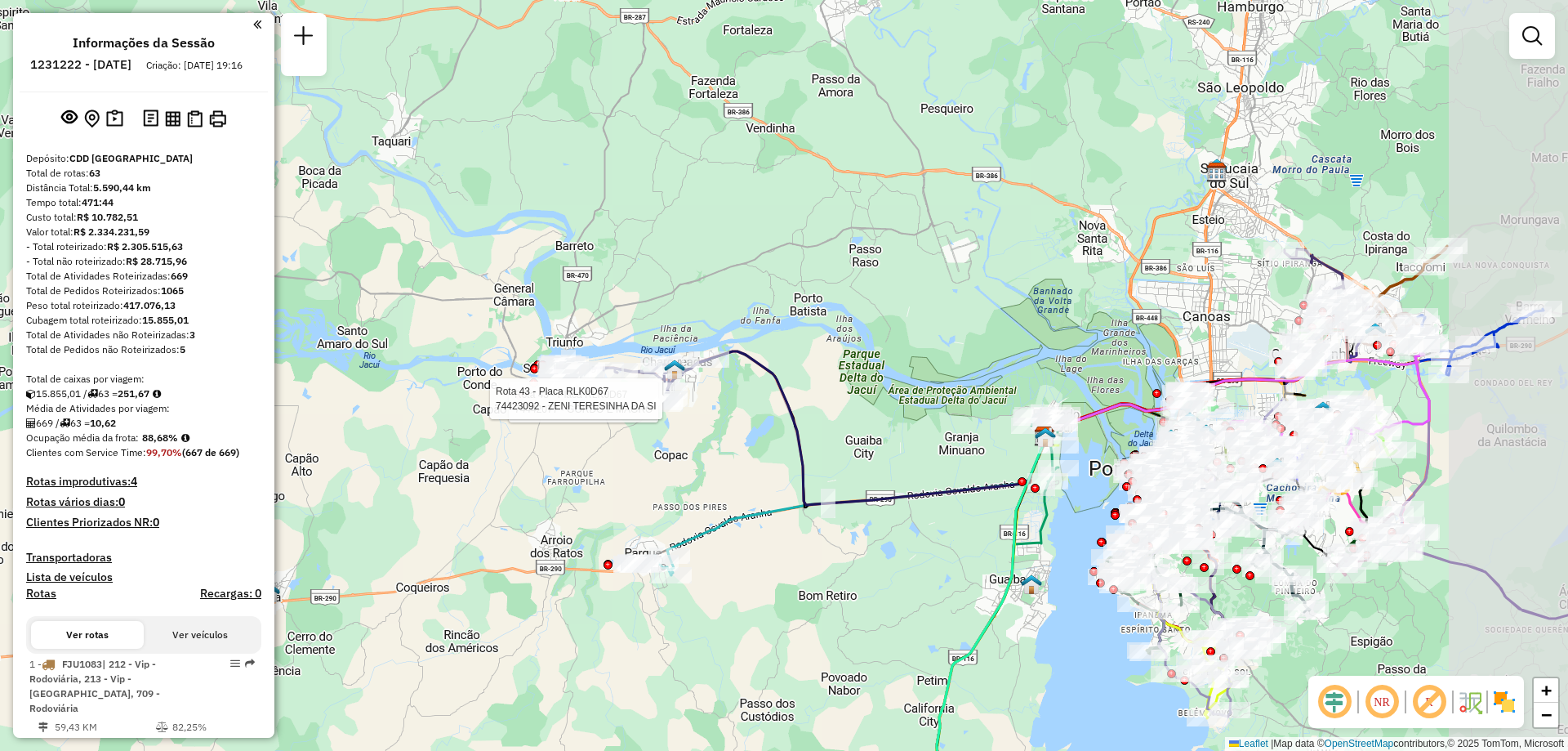
drag, startPoint x: 1287, startPoint y: 281, endPoint x: 1062, endPoint y: 241, distance: 228.5
click at [1088, 250] on div "Rota 43 - Placa RLK0D67 74442077 - GORDO E MAGRO Rota 43 - Placa RLK0D67 744230…" at bounding box center [784, 375] width 1568 height 751
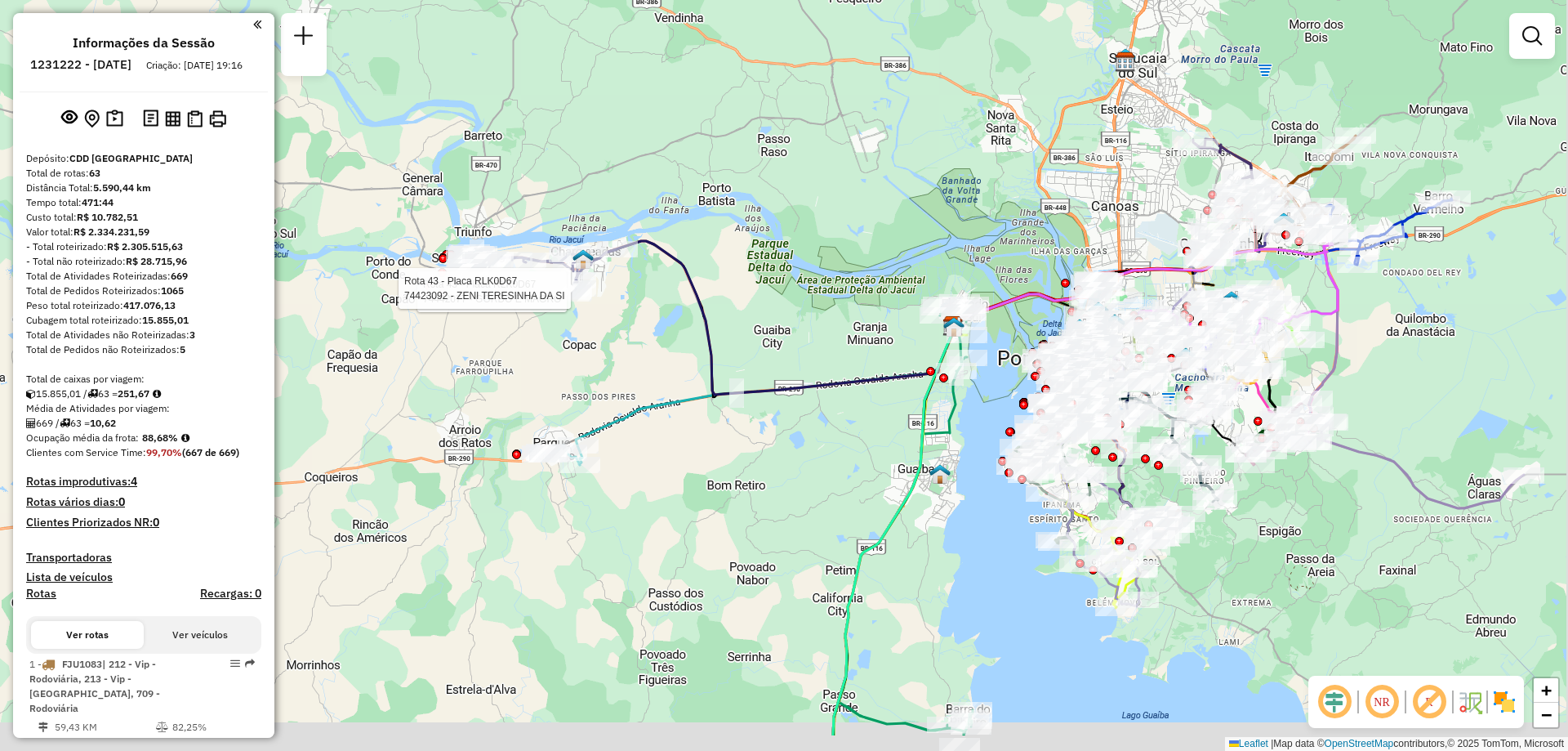
drag, startPoint x: 1452, startPoint y: 461, endPoint x: 1415, endPoint y: 315, distance: 150.6
click at [1415, 315] on div "Rota 43 - Placa RLK0D67 74442077 - GORDO E MAGRO Rota 43 - Placa RLK0D67 744230…" at bounding box center [784, 375] width 1568 height 751
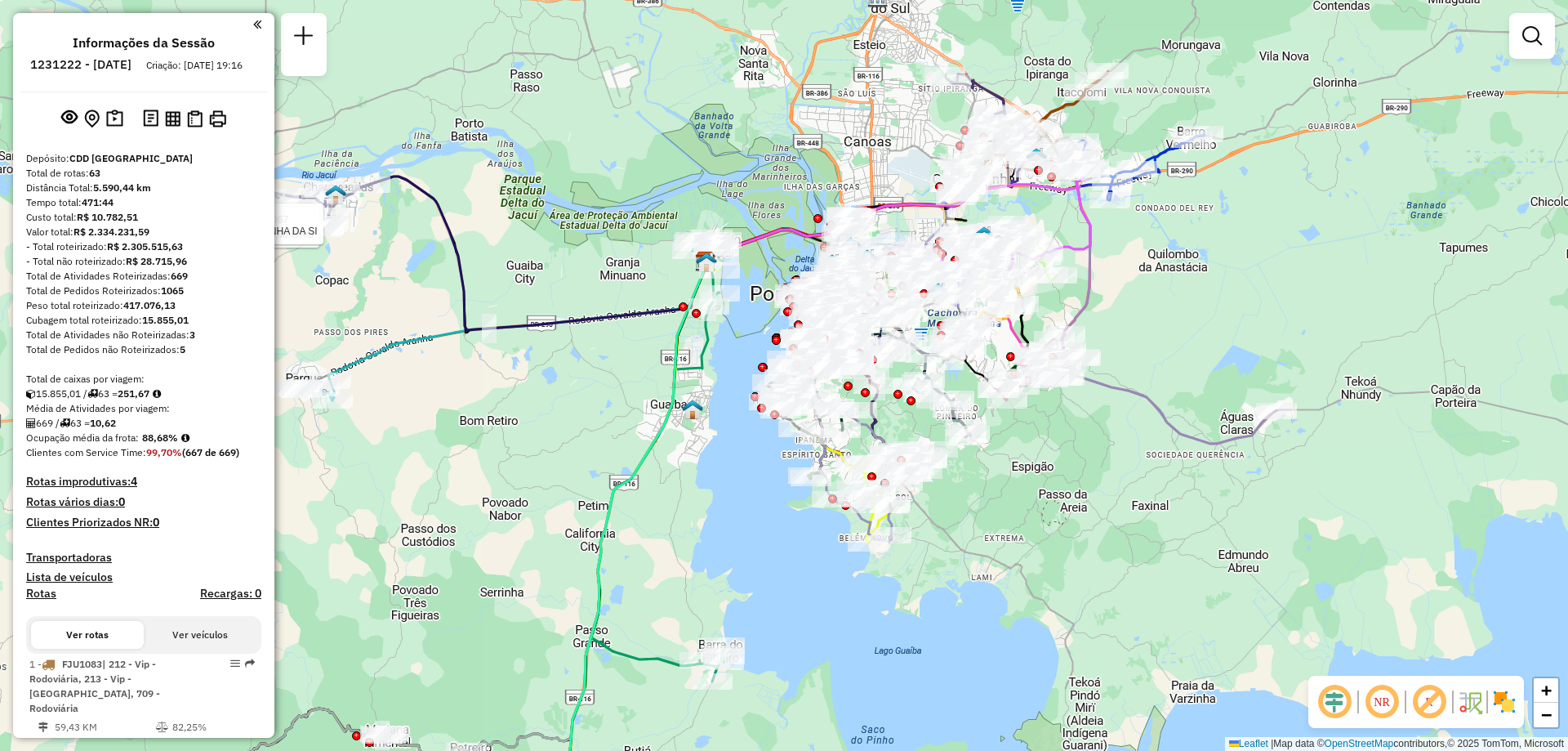
drag, startPoint x: 1511, startPoint y: 484, endPoint x: 1278, endPoint y: 478, distance: 233.1
click at [1278, 478] on div "Rota 43 - Placa RLK0D67 74442077 - GORDO E MAGRO Rota 43 - Placa RLK0D67 744230…" at bounding box center [784, 375] width 1568 height 751
